Goal: Information Seeking & Learning: Learn about a topic

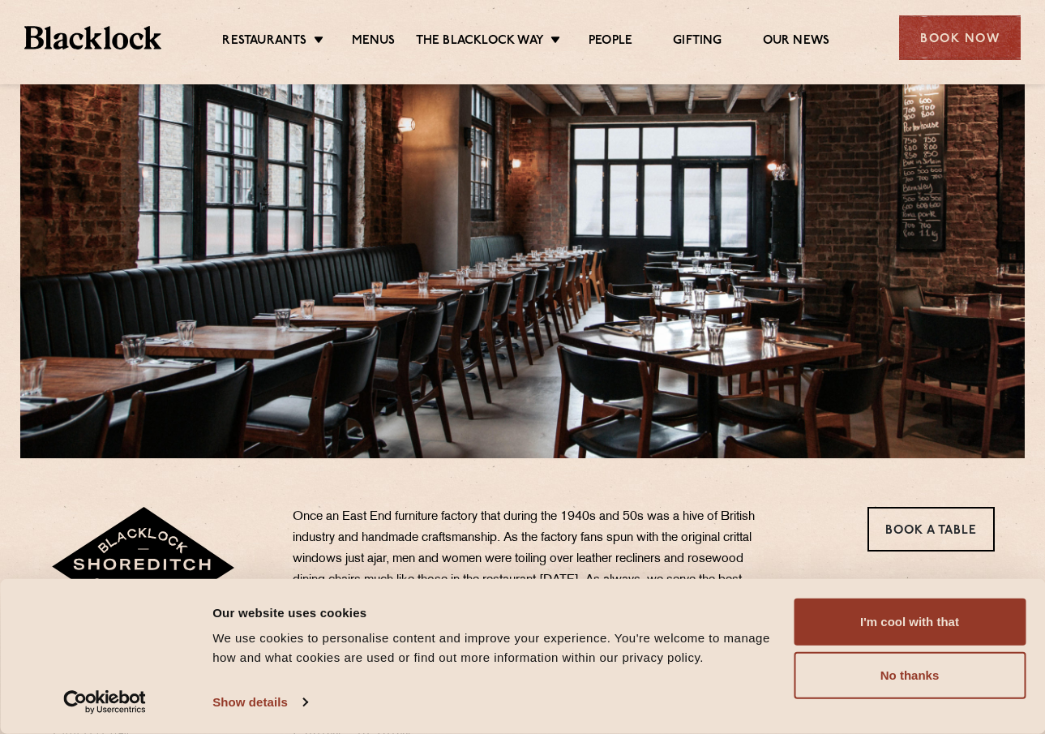
scroll to position [324, 0]
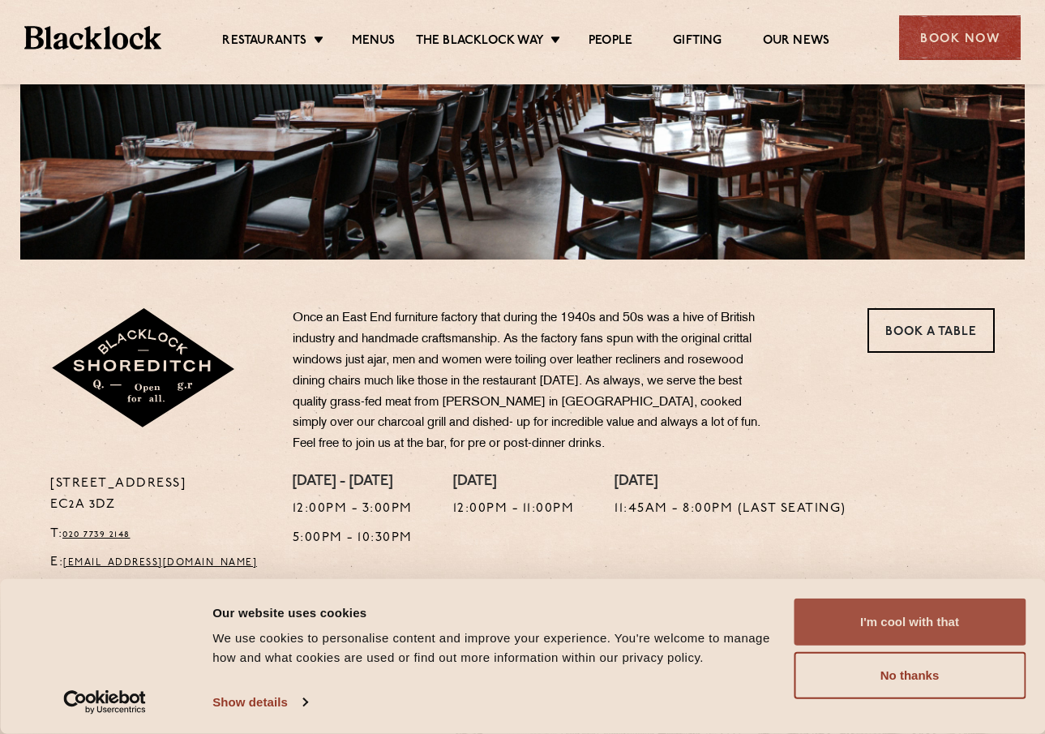
click at [909, 614] on button "I'm cool with that" at bounding box center [910, 621] width 232 height 47
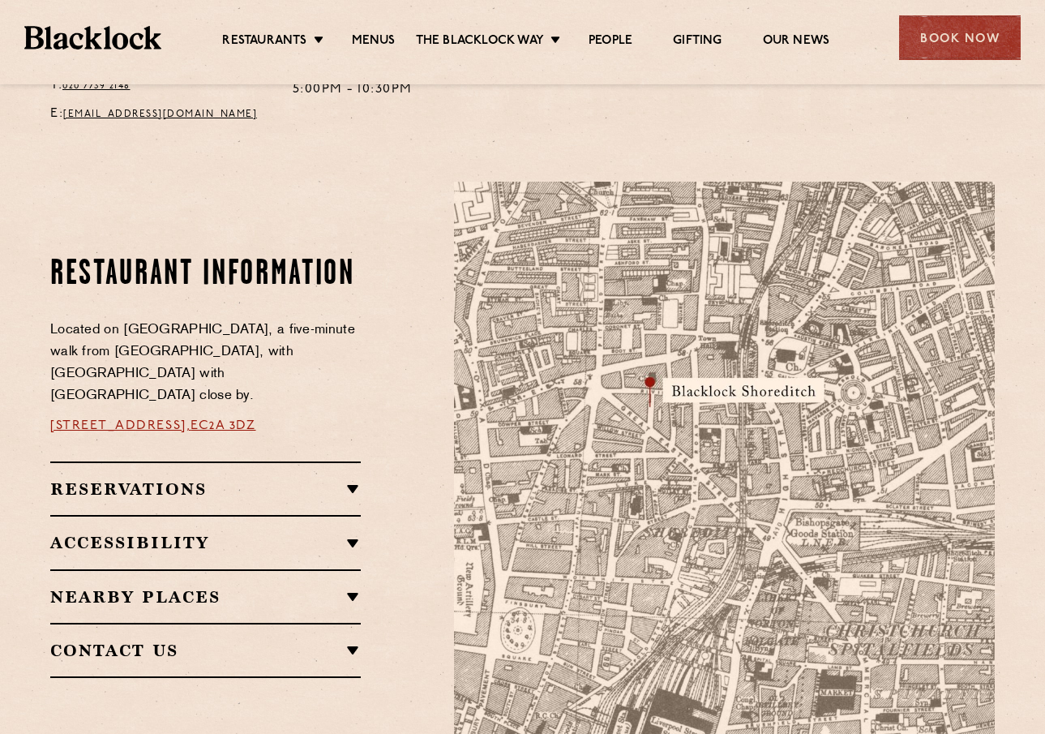
scroll to position [744, 0]
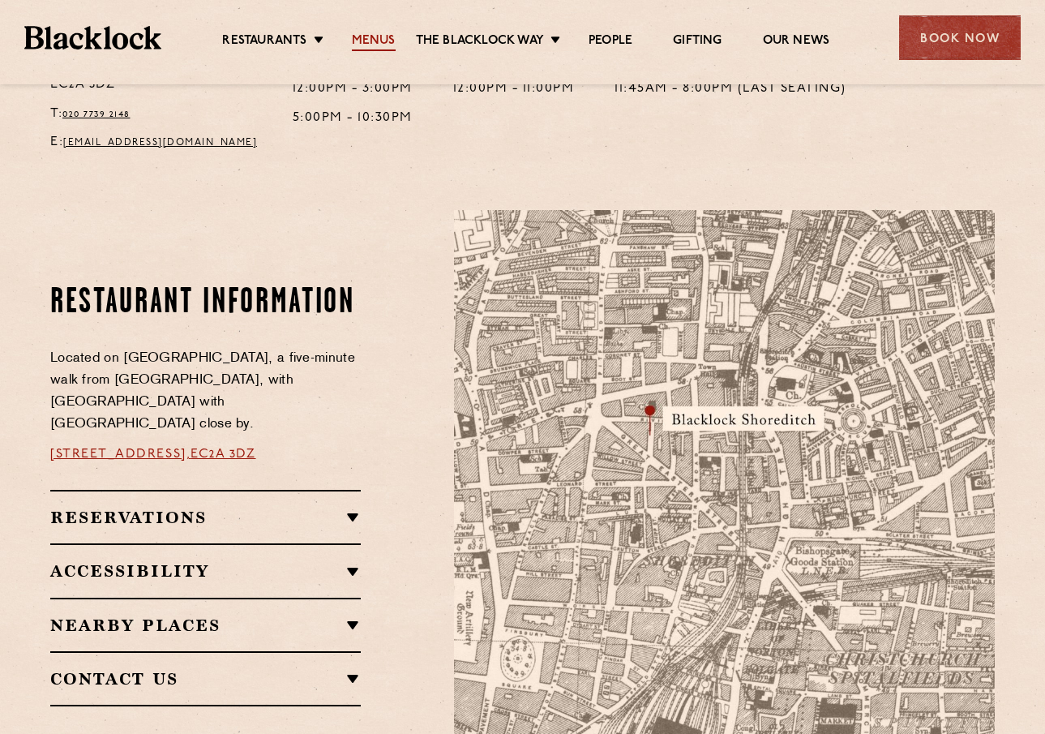
click at [362, 39] on link "Menus" at bounding box center [374, 42] width 44 height 18
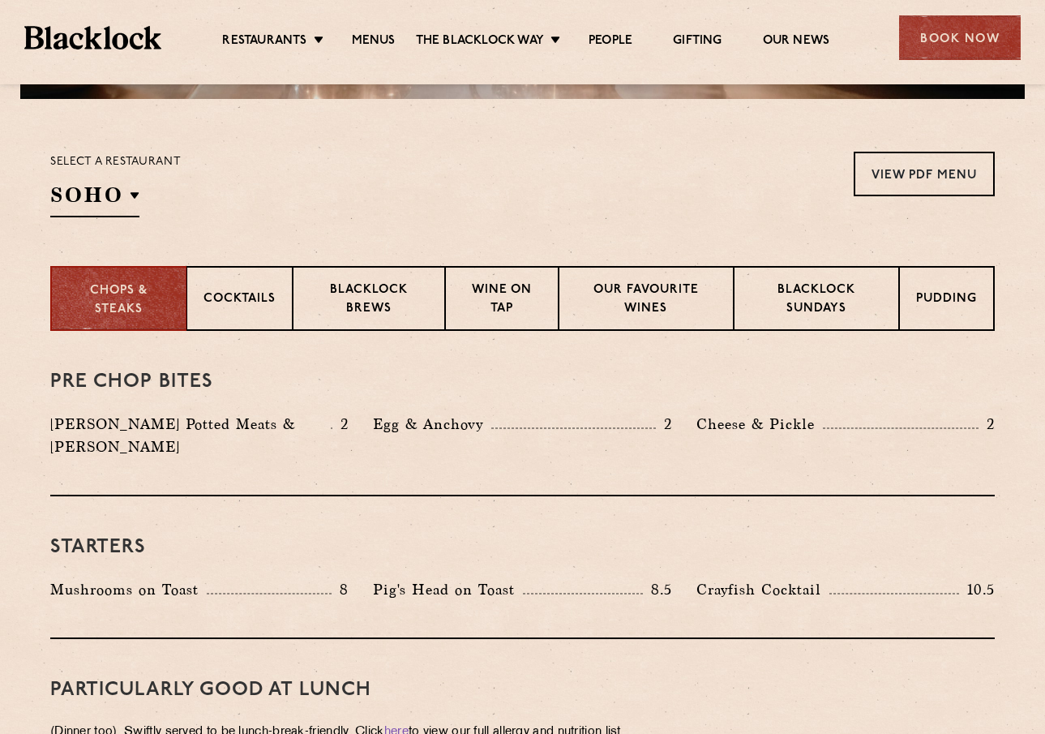
scroll to position [405, 0]
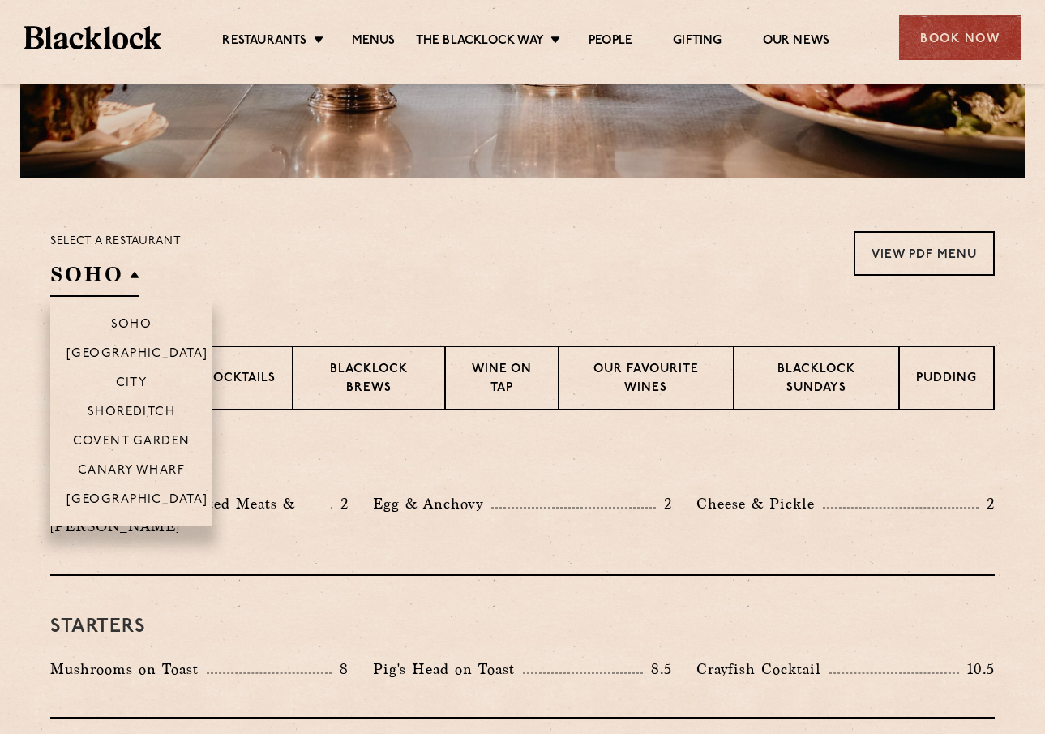
click at [83, 266] on h2 "SOHO" at bounding box center [94, 278] width 89 height 36
click at [139, 405] on p "Shoreditch" at bounding box center [132, 413] width 88 height 16
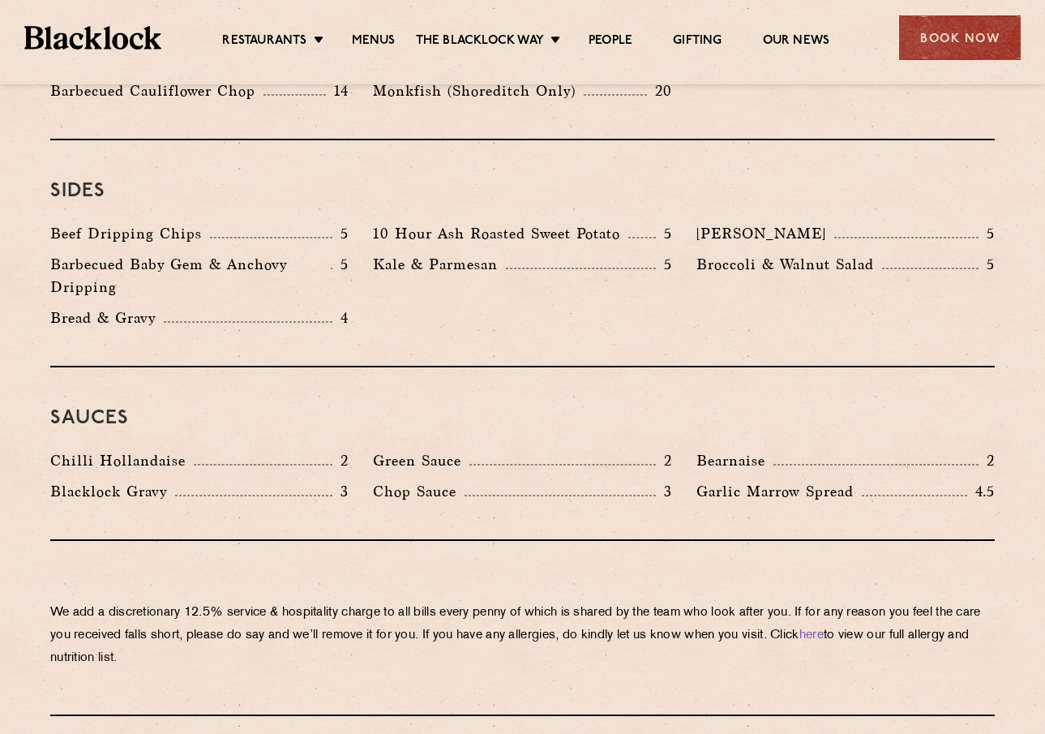
scroll to position [2513, 0]
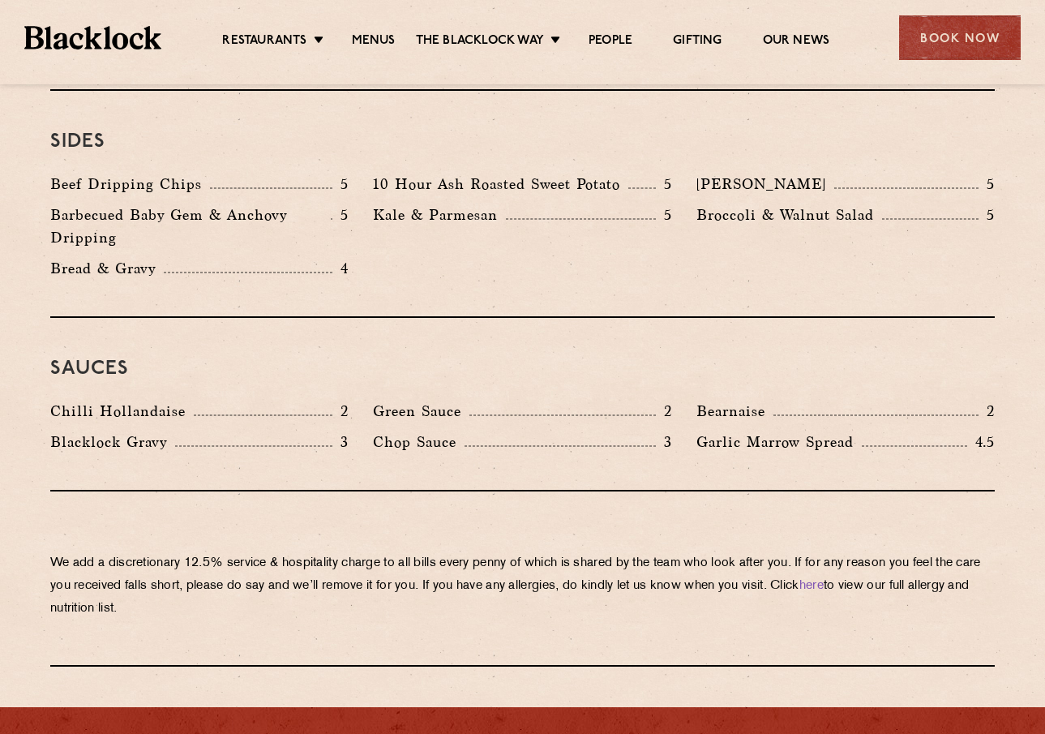
click at [588, 41] on li "People" at bounding box center [610, 42] width 84 height 18
click at [597, 41] on link "People" at bounding box center [610, 42] width 44 height 18
